Goal: Information Seeking & Learning: Learn about a topic

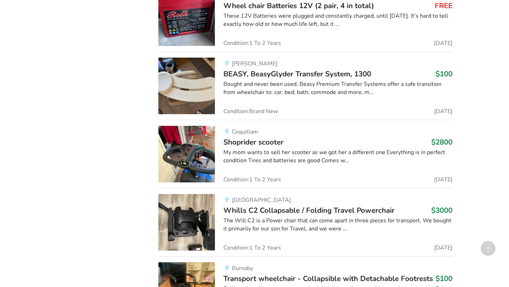
scroll to position [4152, 0]
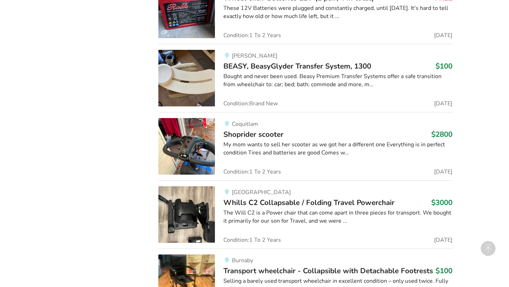
click at [248, 68] on span "BEASY, BeasyGlyder Transfer System, 1300" at bounding box center [297, 66] width 148 height 10
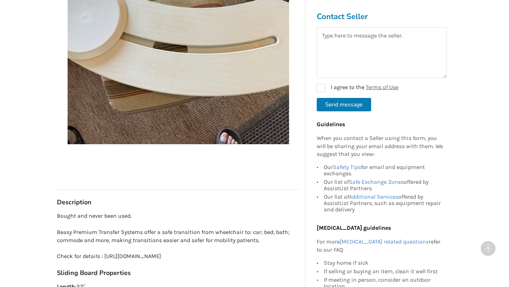
scroll to position [220, 0]
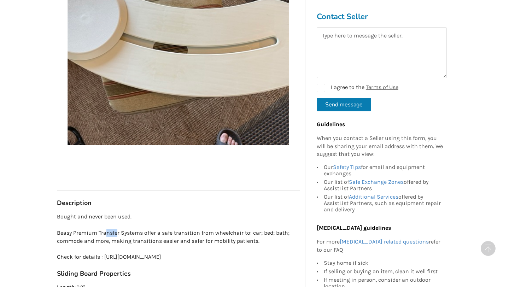
drag, startPoint x: 106, startPoint y: 233, endPoint x: 117, endPoint y: 233, distance: 11.3
click at [117, 233] on p "Bought and never been used. Beasy Premium Transfer Systems offer a safe transit…" at bounding box center [178, 237] width 243 height 48
copy p "nsfe"
drag, startPoint x: 105, startPoint y: 256, endPoint x: 297, endPoint y: 256, distance: 191.6
click at [297, 256] on p "Bought and never been used. Beasy Premium Transfer Systems offer a safe transit…" at bounding box center [178, 237] width 243 height 48
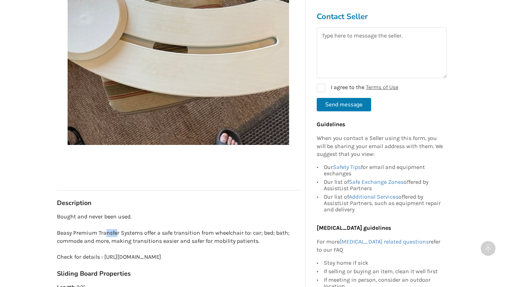
copy p "[URL][DOMAIN_NAME]"
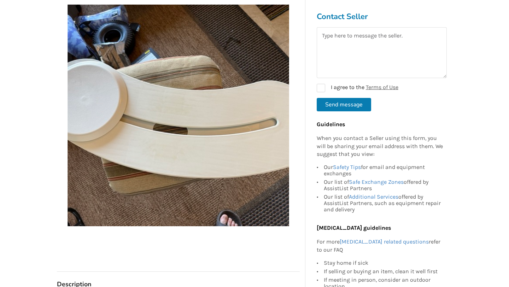
scroll to position [0, 0]
